Goal: Information Seeking & Learning: Learn about a topic

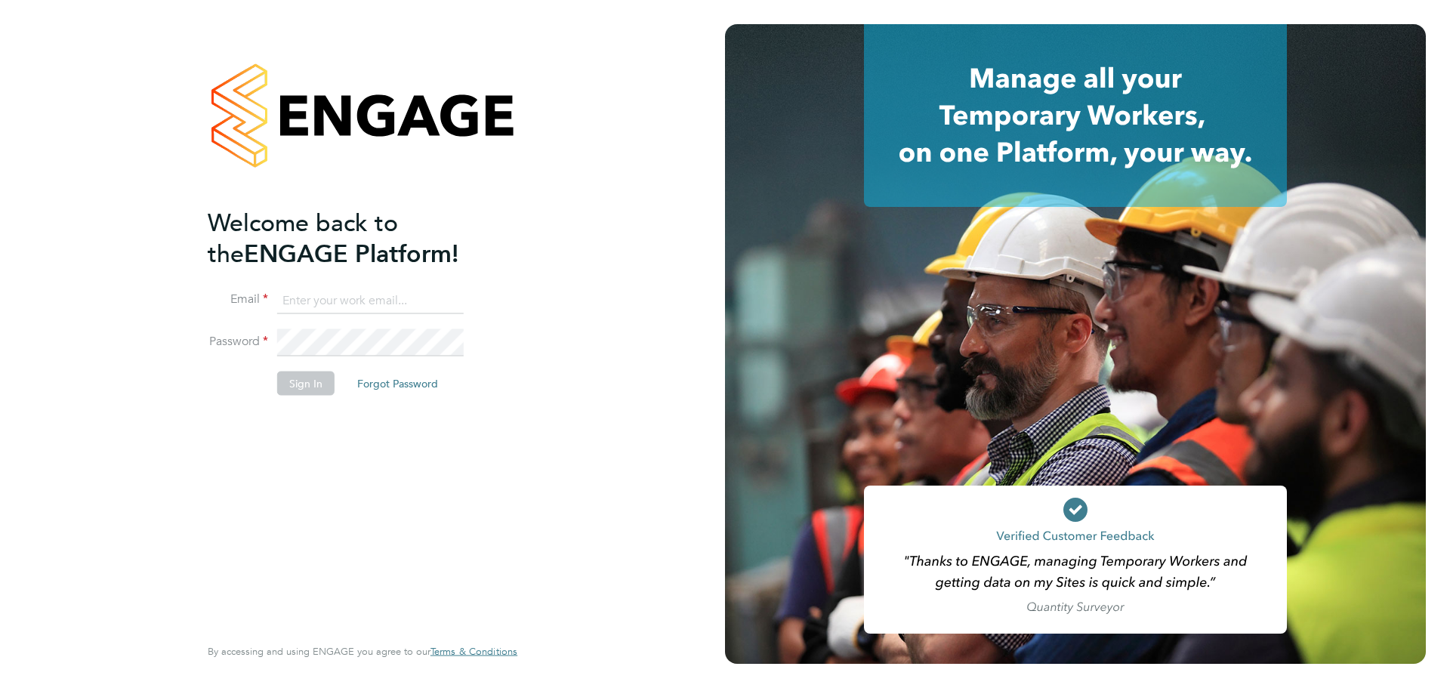
type input "daniel.hobbs@optionsresourcing.com"
click at [310, 391] on button "Sign In" at bounding box center [305, 384] width 57 height 24
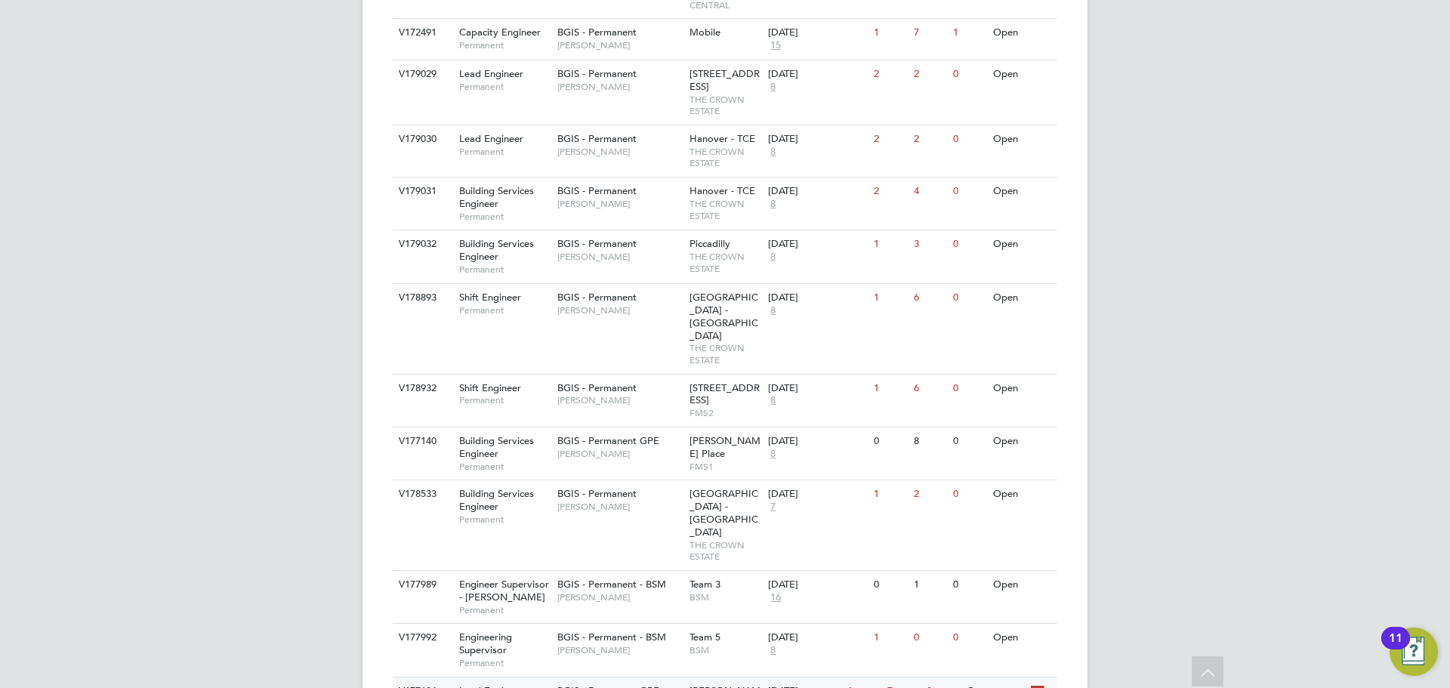
scroll to position [755, 0]
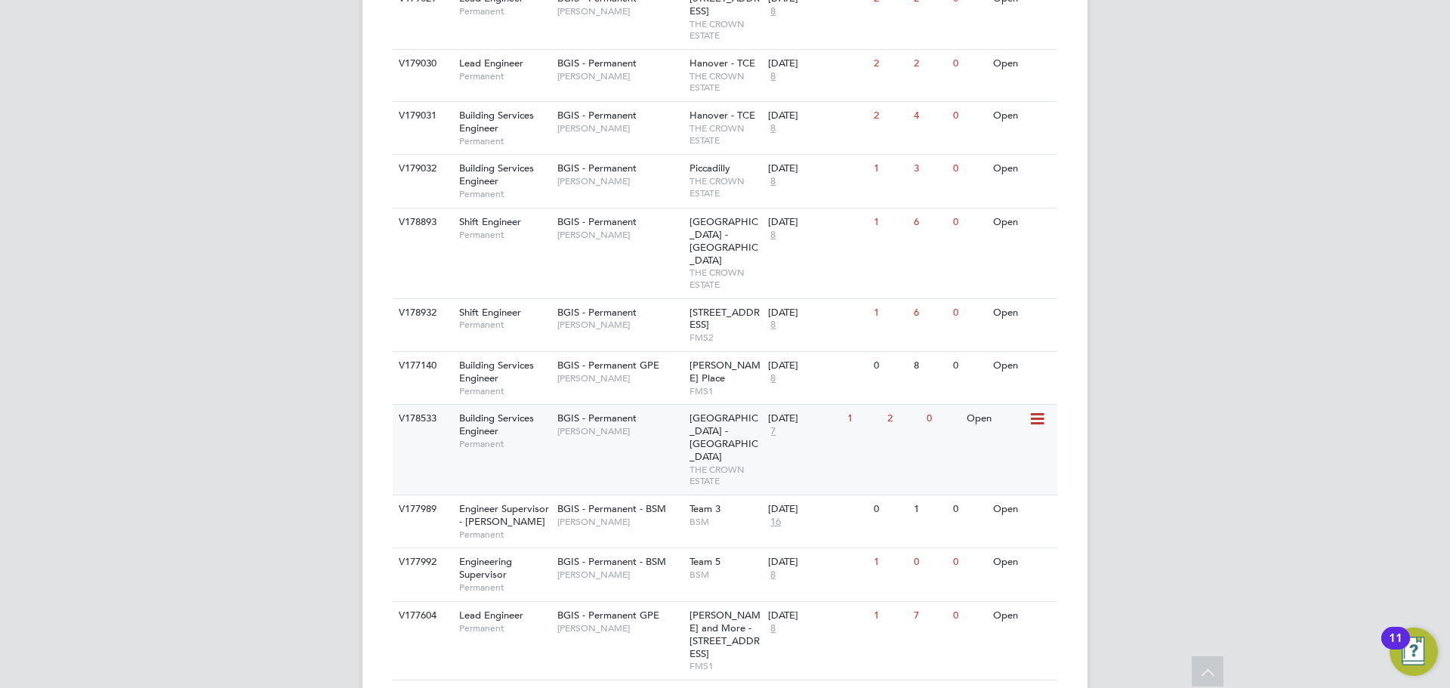
click at [649, 412] on div "V178533 Building Services Engineer Permanent BGIS - Permanent Jessica Macgregor…" at bounding box center [725, 449] width 665 height 91
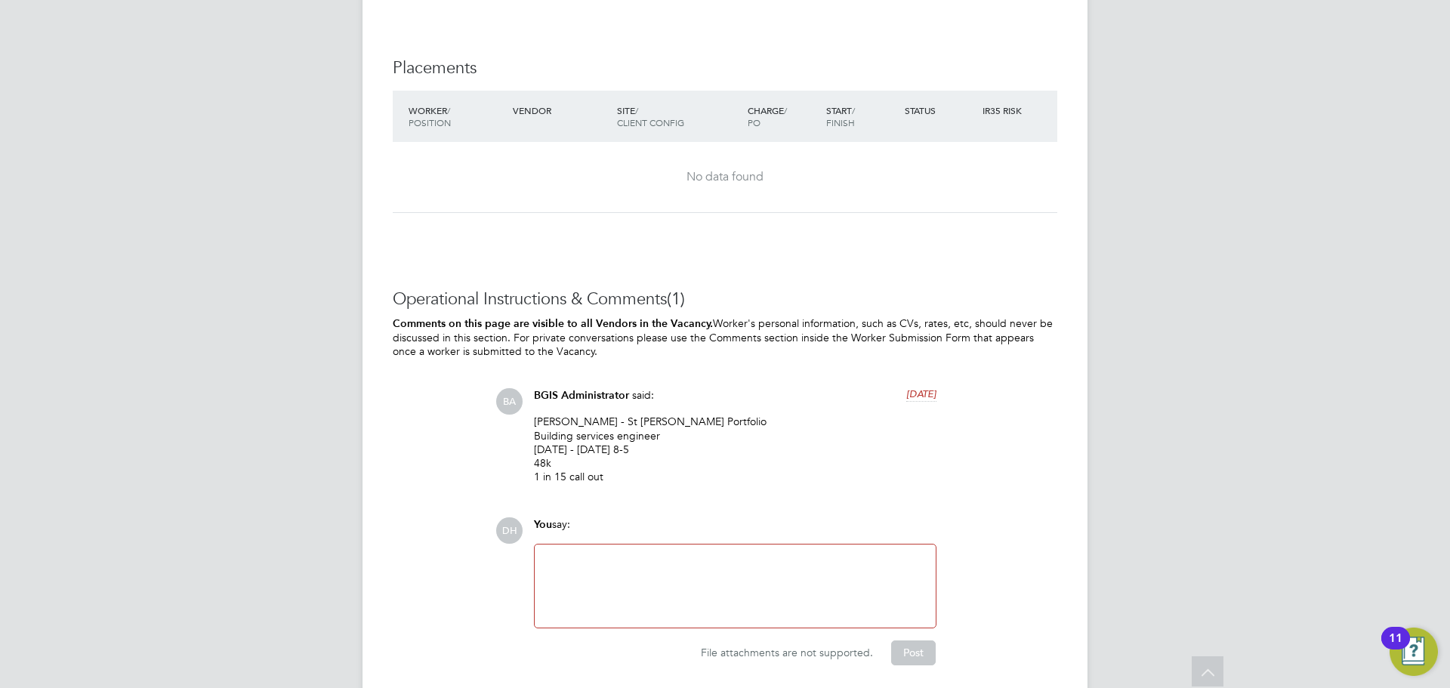
scroll to position [2319, 0]
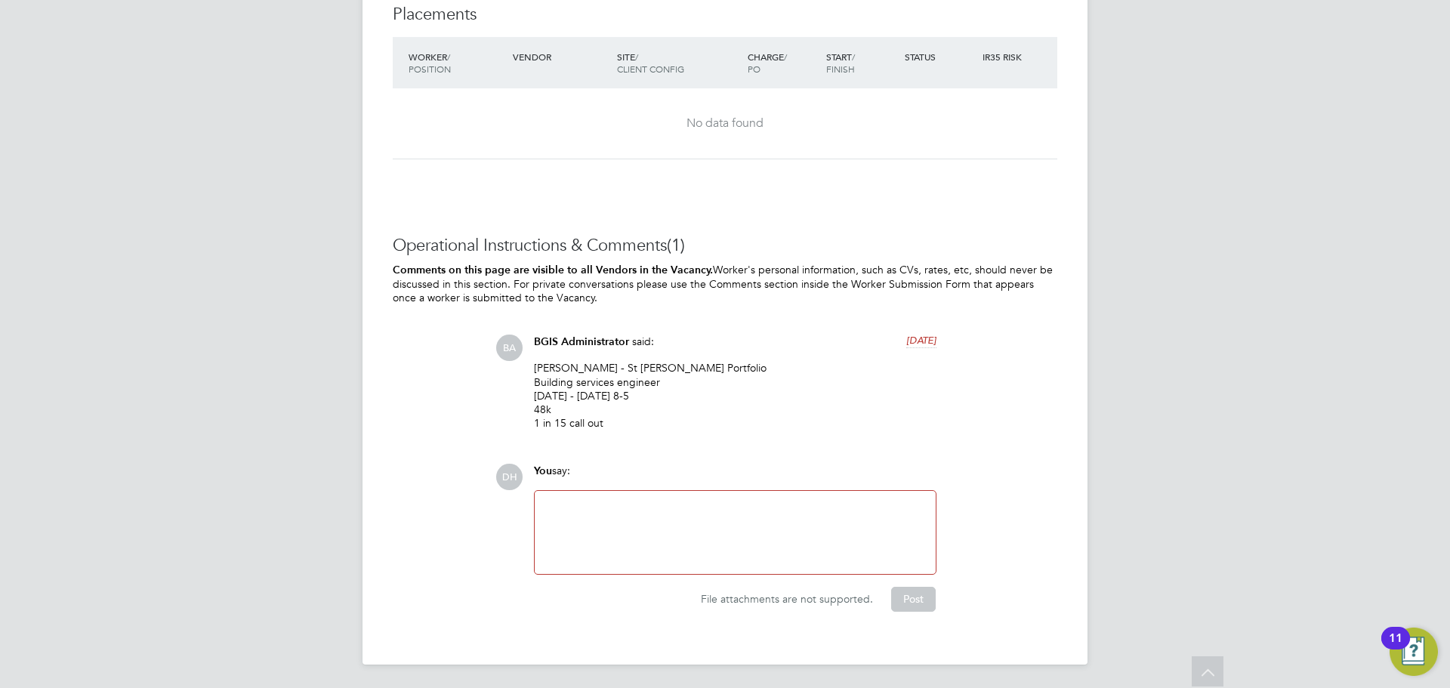
drag, startPoint x: 613, startPoint y: 429, endPoint x: 528, endPoint y: 368, distance: 105.0
click at [528, 368] on div "BGIS Administrator said: [DATE] [PERSON_NAME] - St [PERSON_NAME] Portfolio Buil…" at bounding box center [735, 388] width 418 height 106
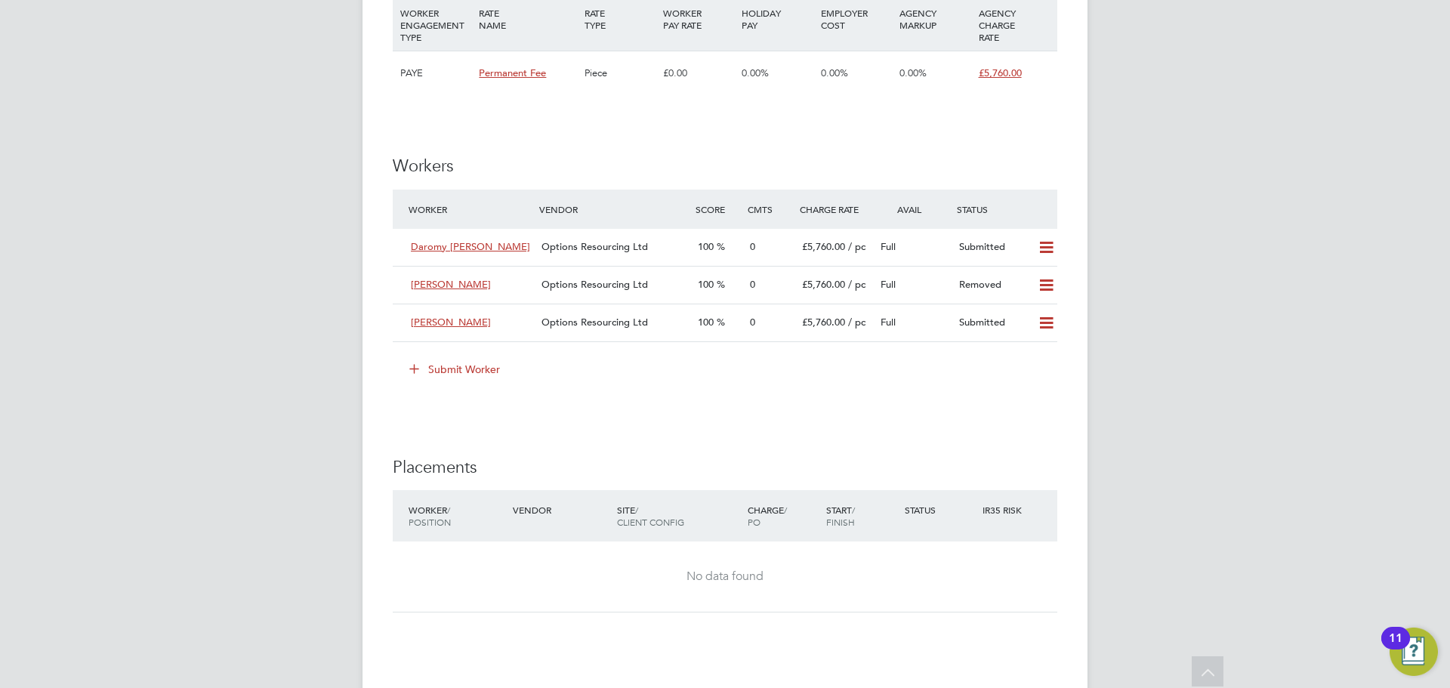
scroll to position [1715, 0]
